Goal: Register for event/course

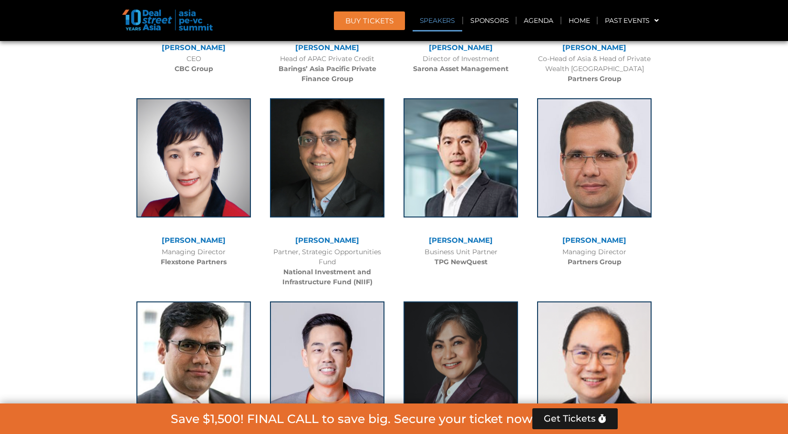
scroll to position [5556, 0]
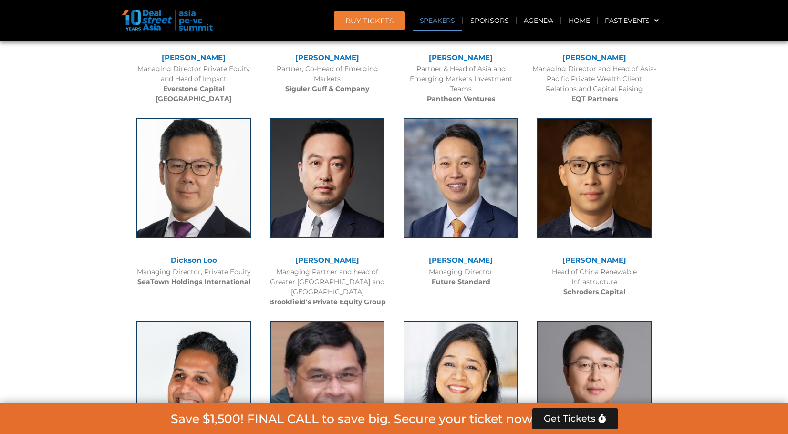
drag, startPoint x: 781, startPoint y: 251, endPoint x: 753, endPoint y: 244, distance: 29.2
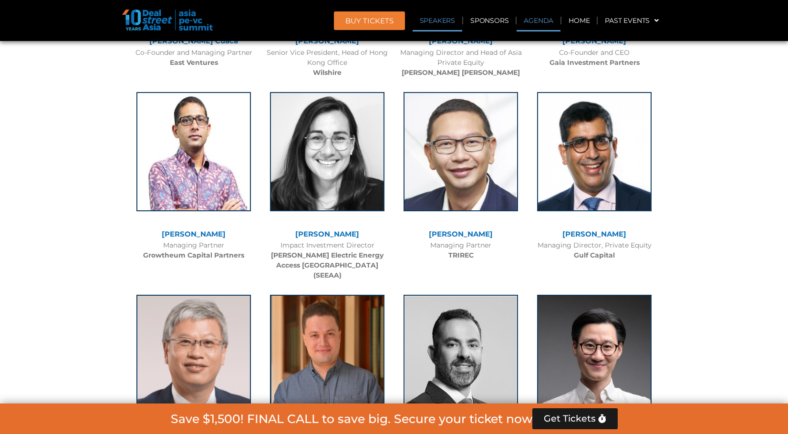
click at [530, 25] on link "Agenda" at bounding box center [539, 21] width 44 height 22
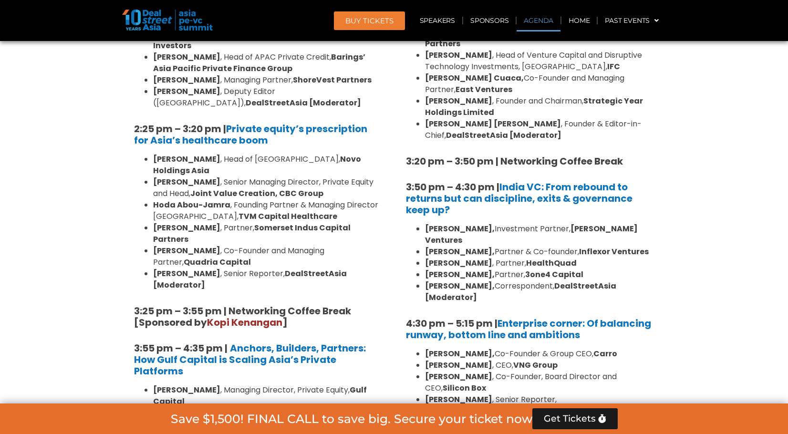
scroll to position [499, 0]
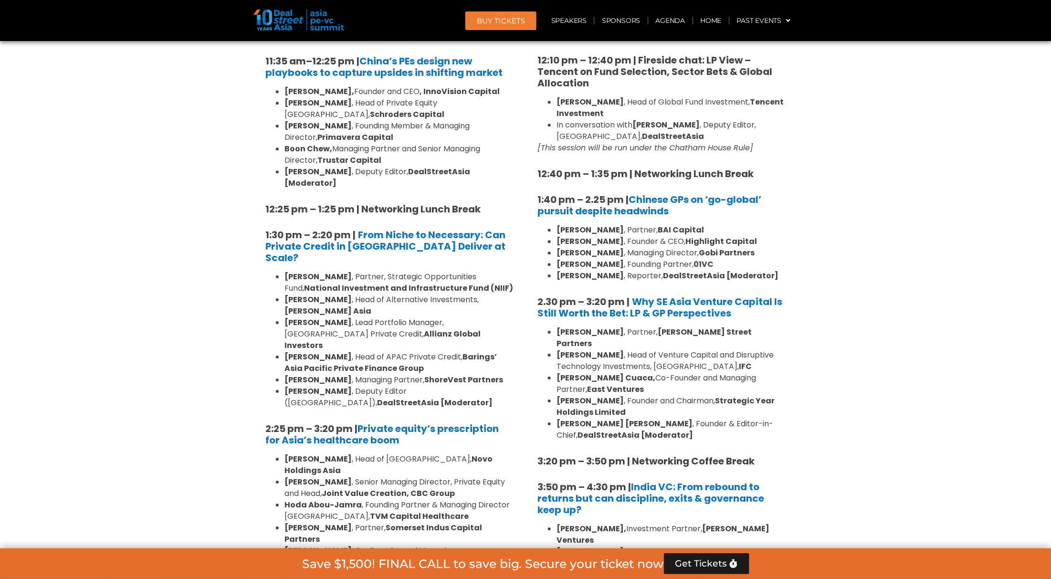
scroll to position [1126, 0]
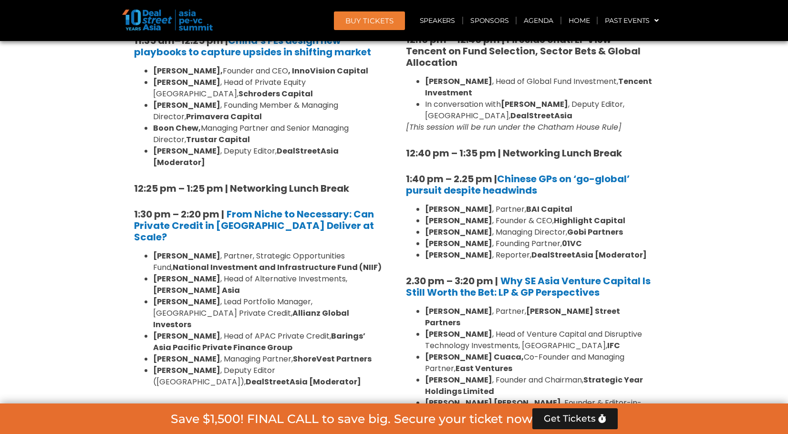
drag, startPoint x: 696, startPoint y: 167, endPoint x: 695, endPoint y: 154, distance: 13.9
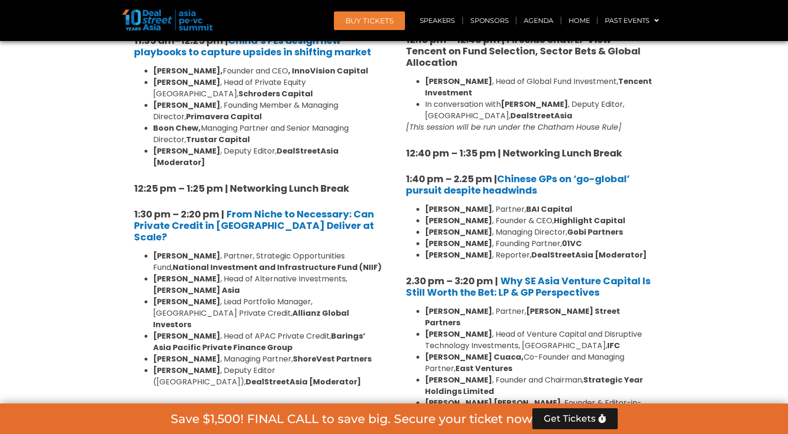
click at [363, 17] on span "BUY Tickets" at bounding box center [369, 20] width 48 height 7
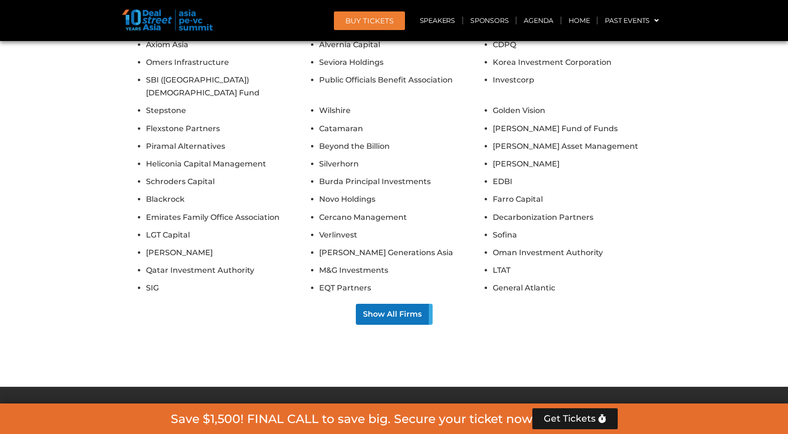
scroll to position [10742, 0]
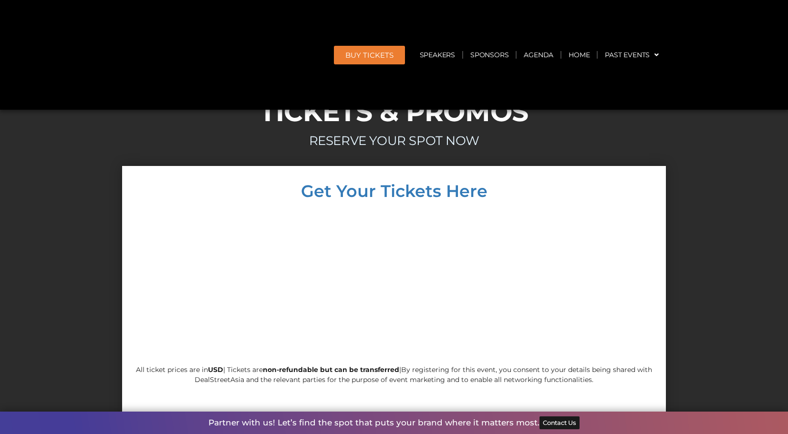
scroll to position [8430, 0]
